Goal: Task Accomplishment & Management: Use online tool/utility

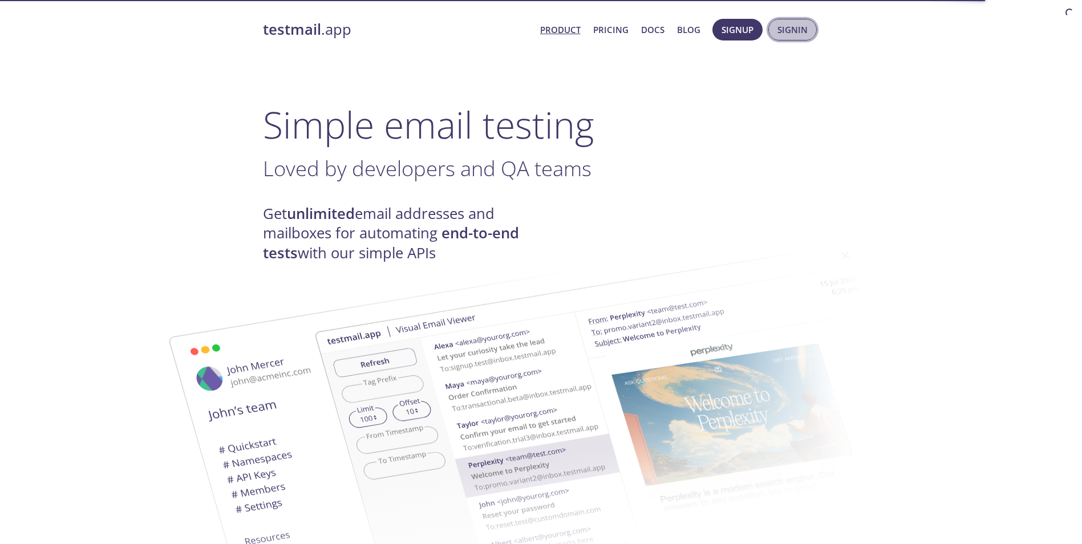
click at [782, 26] on span "Signin" at bounding box center [792, 29] width 30 height 15
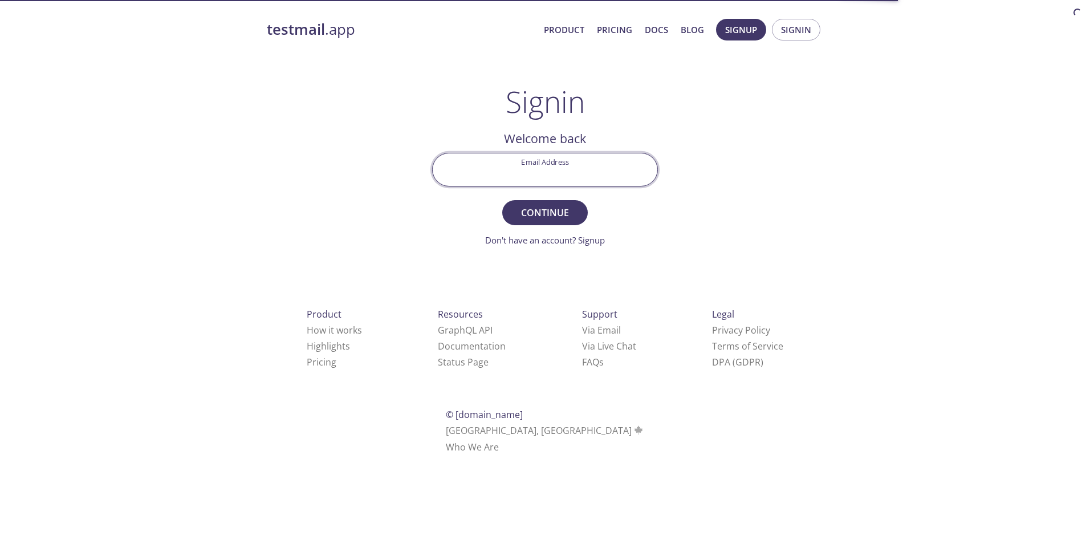
click at [550, 173] on input "Email Address" at bounding box center [545, 169] width 225 height 32
type input "[EMAIL_ADDRESS][DOMAIN_NAME]"
click at [549, 219] on span "Continue" at bounding box center [545, 213] width 60 height 16
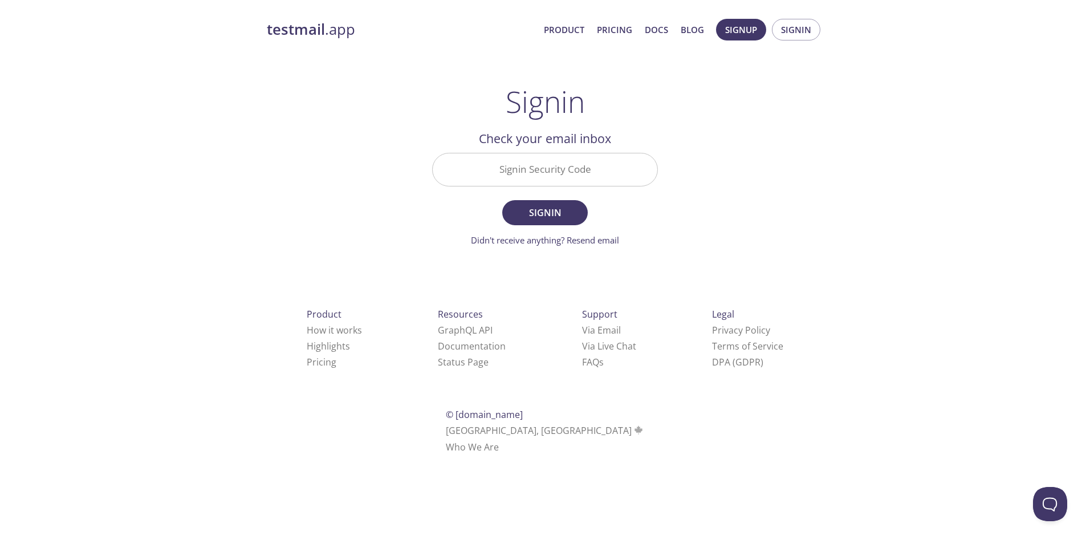
click at [539, 162] on input "Signin Security Code" at bounding box center [545, 169] width 225 height 32
paste input "JGQK5SW"
type input "JGQK5SW"
click at [540, 213] on span "Signin" at bounding box center [545, 213] width 60 height 16
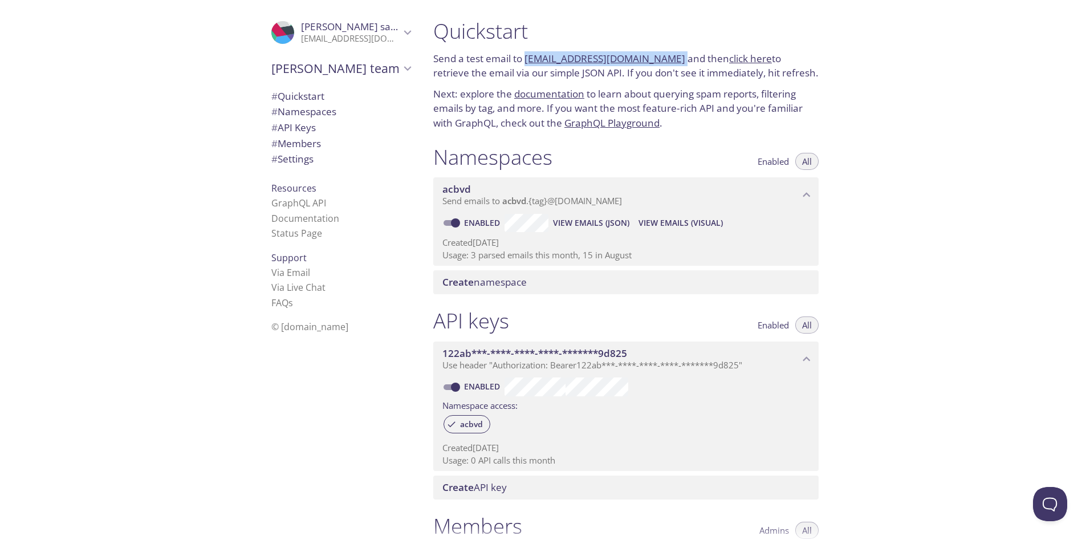
drag, startPoint x: 669, startPoint y: 55, endPoint x: 526, endPoint y: 62, distance: 143.3
click at [526, 62] on p "Send a test email to [EMAIL_ADDRESS][DOMAIN_NAME] and then click here to retrie…" at bounding box center [625, 65] width 385 height 29
copy p "[EMAIL_ADDRESS][DOMAIN_NAME]"
click at [737, 57] on link "click here" at bounding box center [750, 58] width 43 height 13
